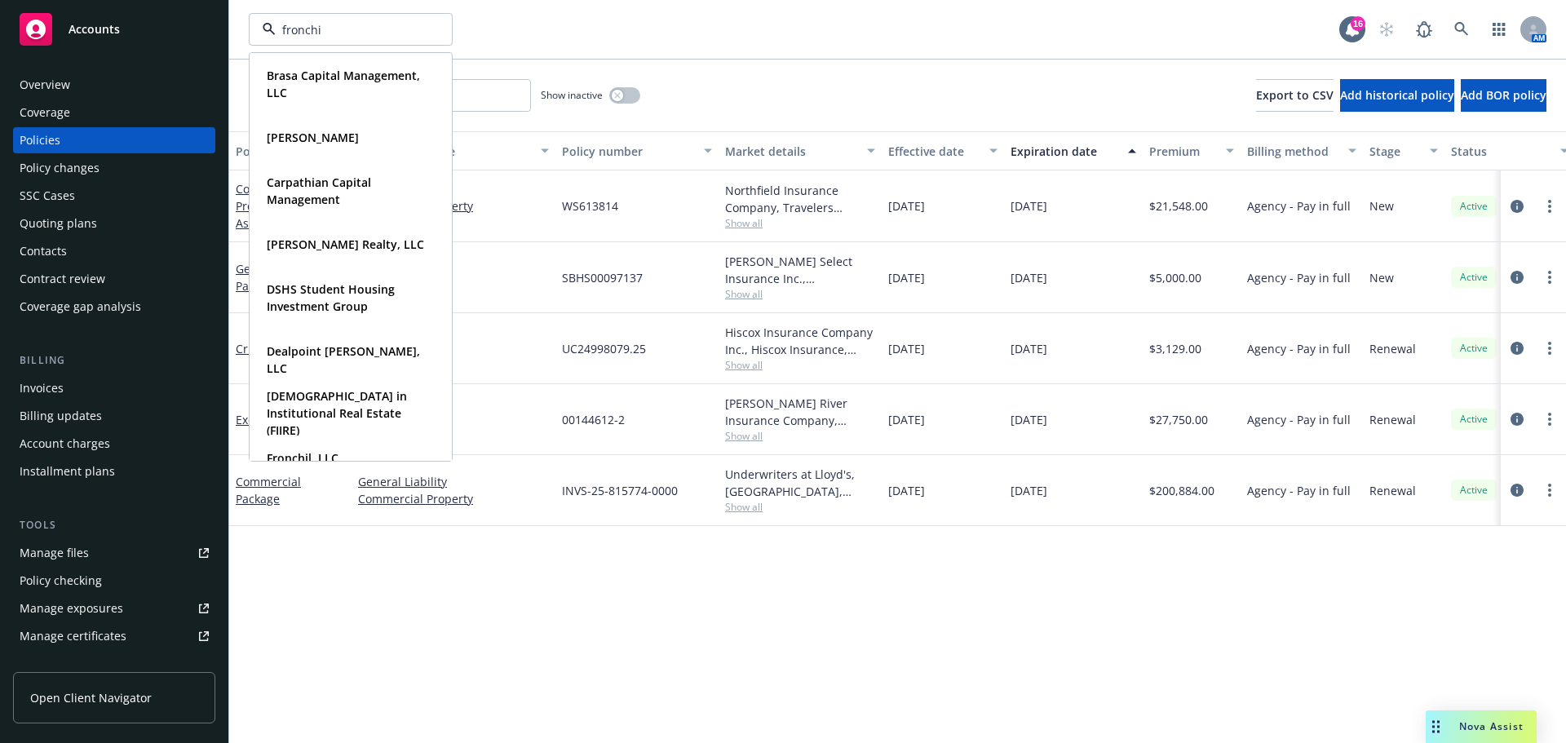
type input "fronchil"
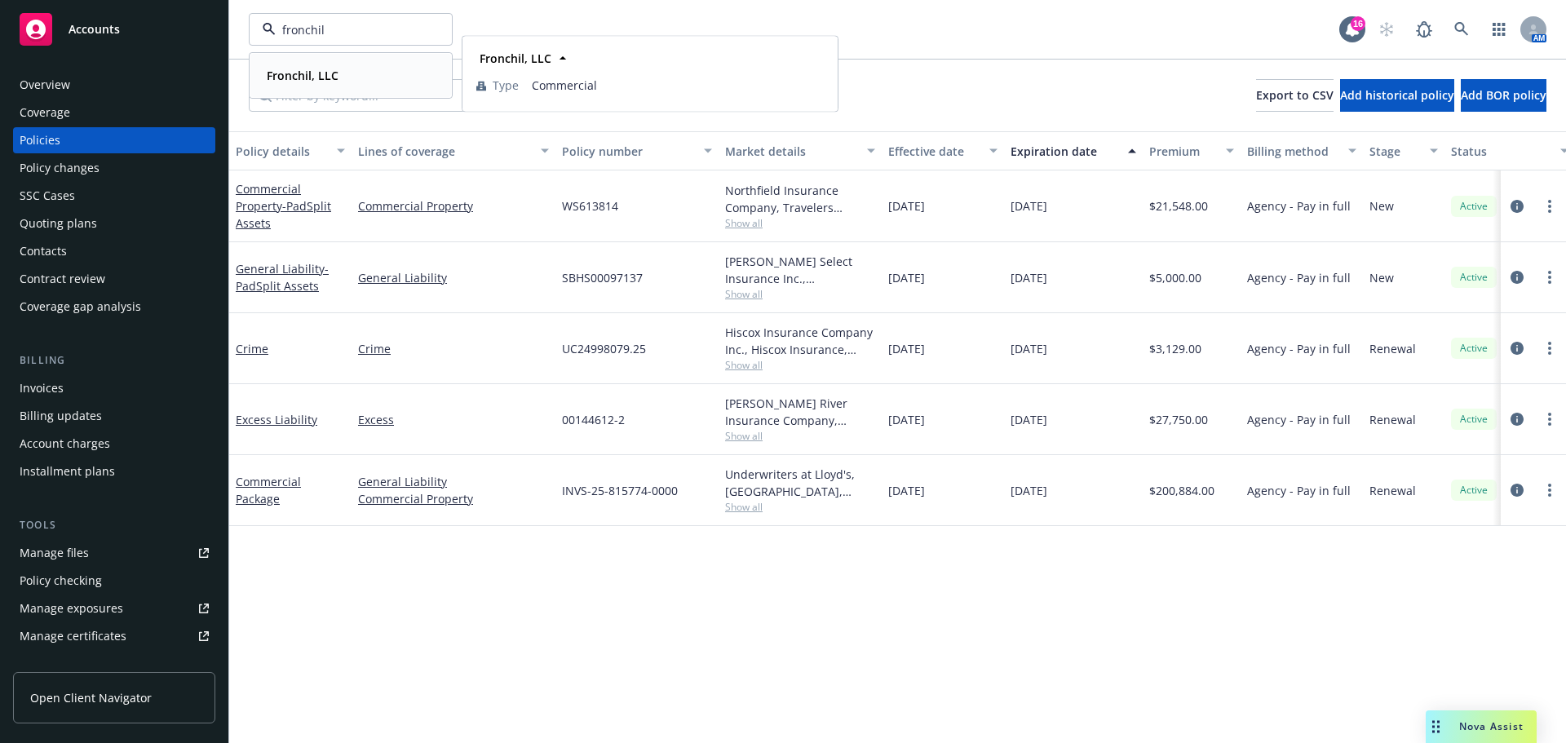
click at [315, 80] on strong "Fronchil, LLC" at bounding box center [303, 75] width 72 height 15
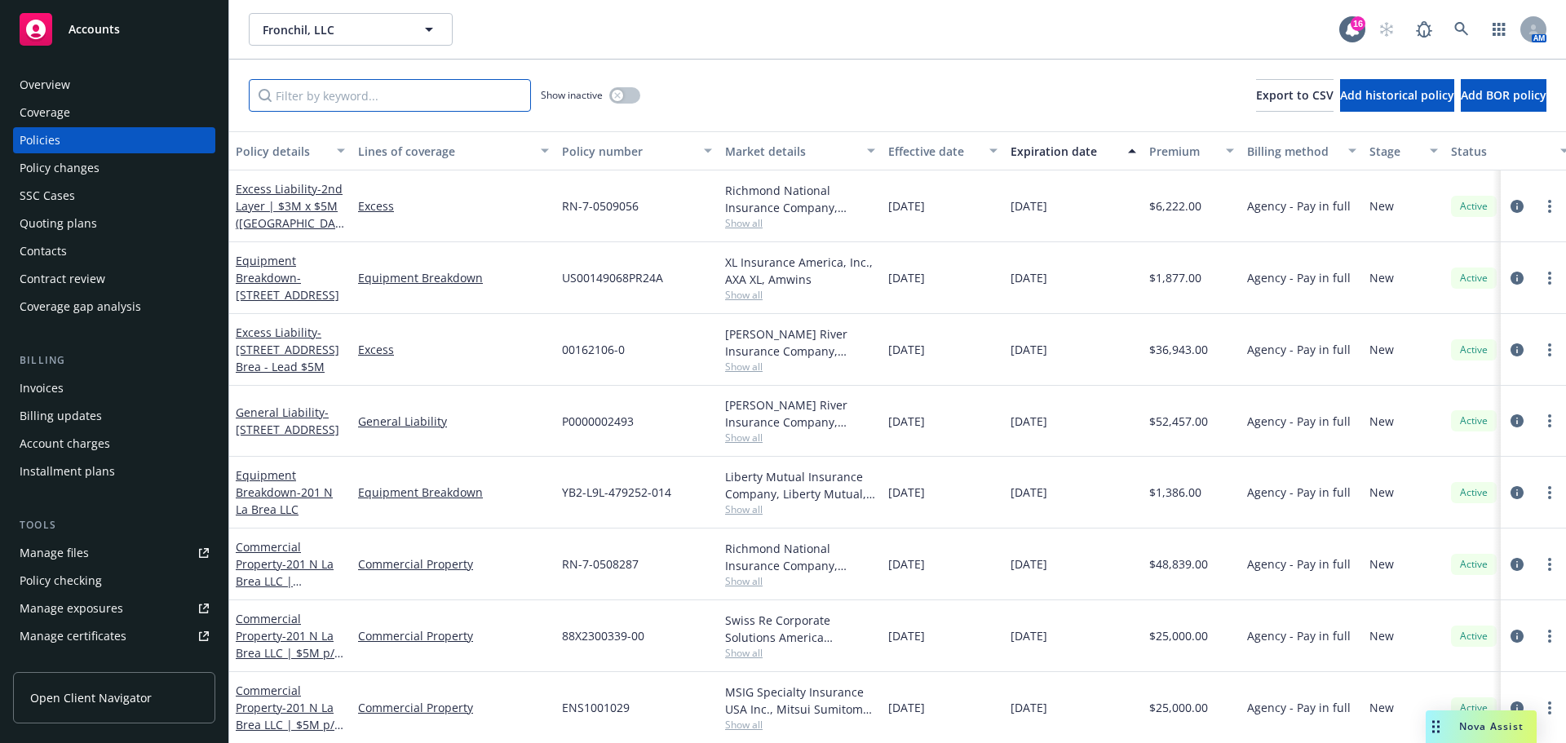
click at [350, 101] on input "Filter by keyword..." at bounding box center [390, 95] width 282 height 33
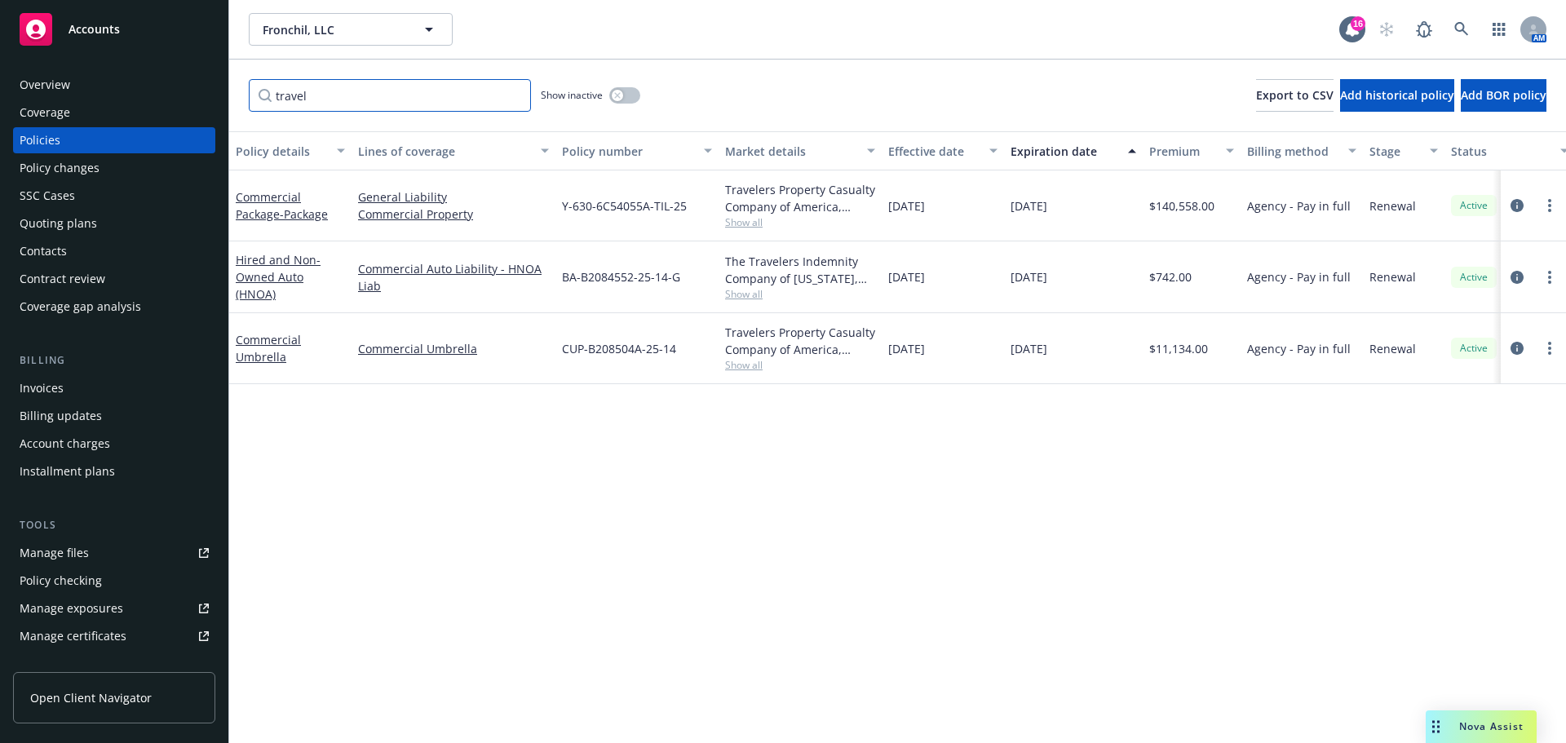
type input "travel"
